Goal: Transaction & Acquisition: Book appointment/travel/reservation

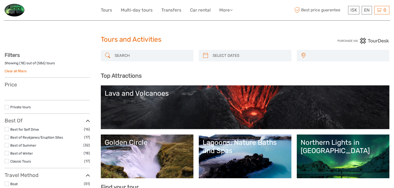
select select
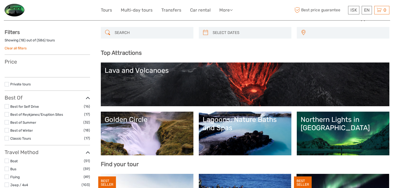
select select
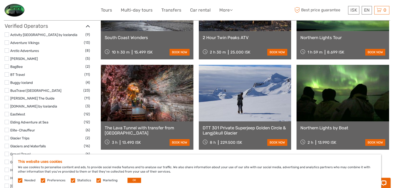
scroll to position [596, 0]
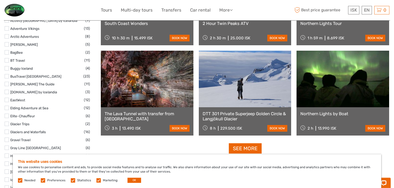
click at [148, 87] on link at bounding box center [147, 79] width 93 height 56
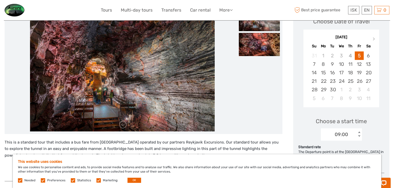
click at [146, 84] on img at bounding box center [122, 69] width 185 height 123
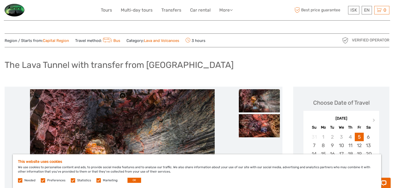
click at [266, 104] on img at bounding box center [259, 100] width 41 height 23
click at [261, 124] on img at bounding box center [259, 125] width 41 height 23
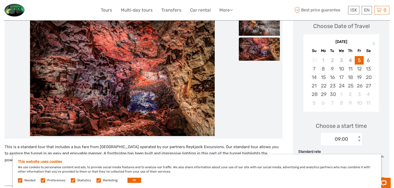
scroll to position [136, 0]
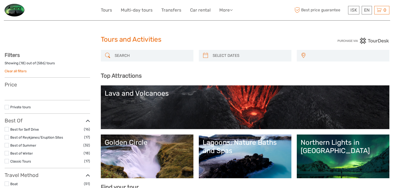
select select
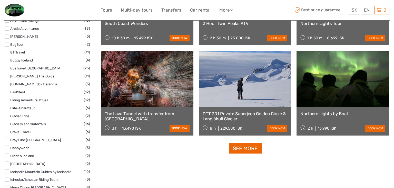
select select
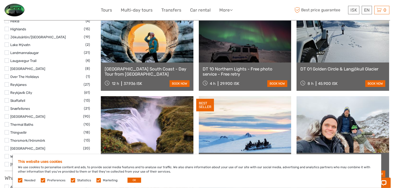
scroll to position [190, 0]
